Goal: Check status: Check status

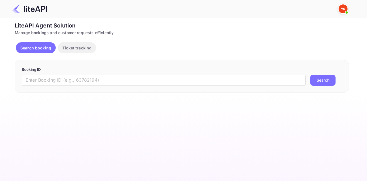
click at [103, 86] on div "Booking ID ​ Search" at bounding box center [182, 76] width 334 height 33
click at [108, 81] on input "text" at bounding box center [164, 80] width 284 height 11
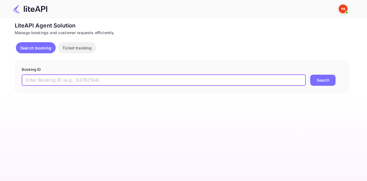
paste input "8987495"
type input "8987495"
click at [319, 80] on button "Search" at bounding box center [322, 80] width 25 height 11
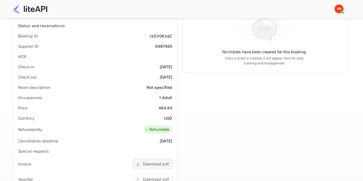
scroll to position [195, 0]
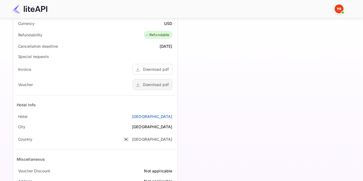
click at [154, 81] on div "Download pdf" at bounding box center [152, 84] width 40 height 11
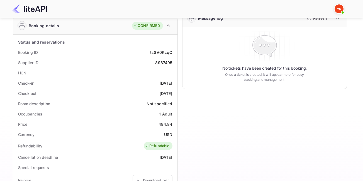
scroll to position [28, 0]
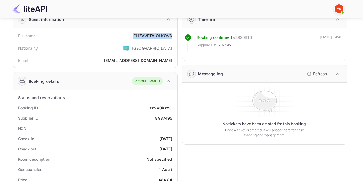
drag, startPoint x: 158, startPoint y: 35, endPoint x: 174, endPoint y: 37, distance: 16.5
click at [174, 37] on div "Full name [PERSON_NAME]" at bounding box center [95, 36] width 160 height 10
copy div "[PERSON_NAME]"
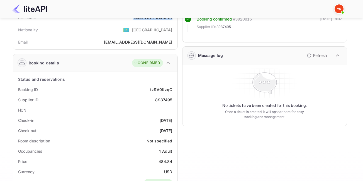
scroll to position [83, 0]
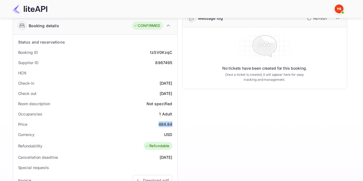
drag, startPoint x: 153, startPoint y: 124, endPoint x: 172, endPoint y: 125, distance: 19.5
click at [172, 125] on div "Price 484.84" at bounding box center [95, 124] width 160 height 10
copy div "484.84"
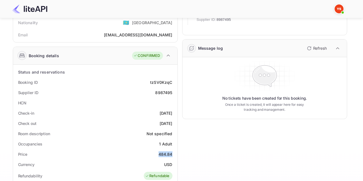
scroll to position [0, 0]
